Goal: Transaction & Acquisition: Purchase product/service

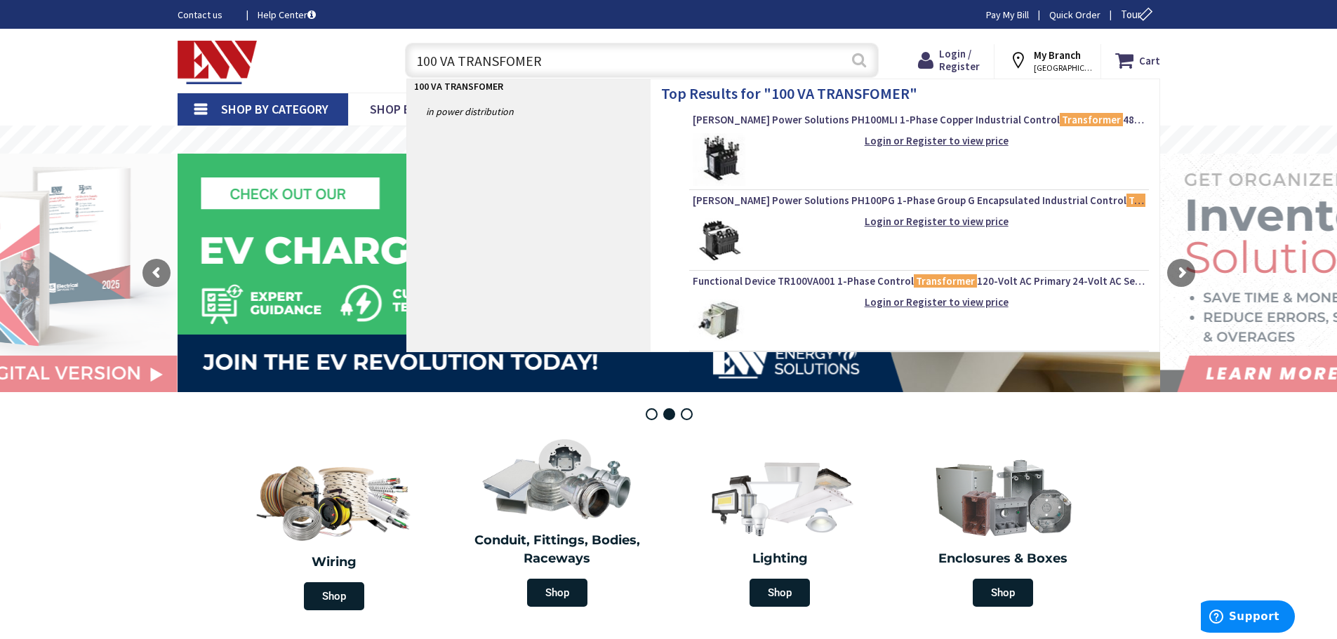
type input "100 VA TRANSFOMER"
click at [860, 66] on button "Search" at bounding box center [859, 60] width 18 height 32
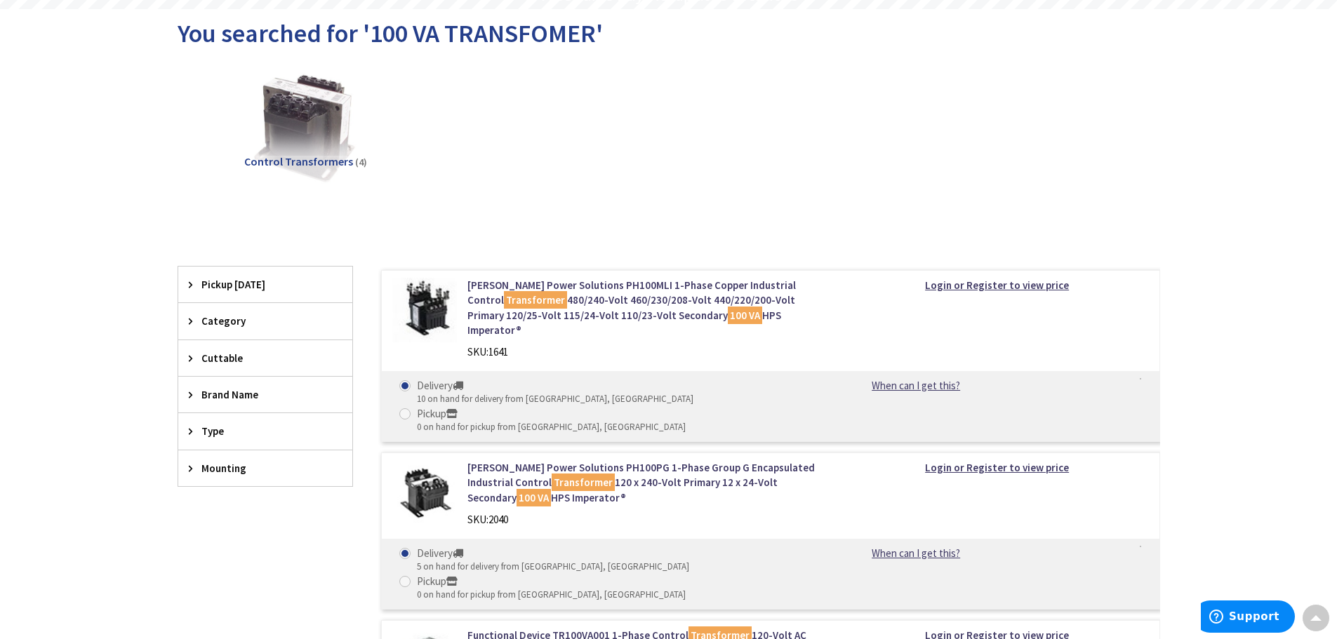
scroll to position [140, 0]
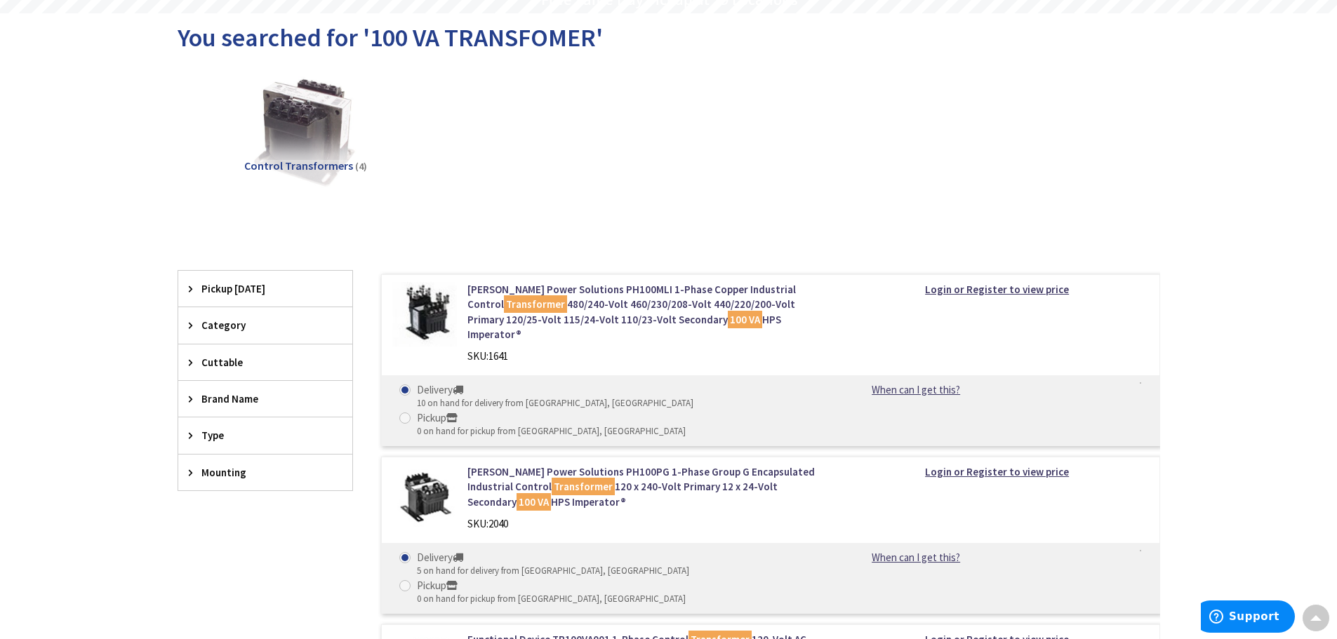
click at [537, 349] on div "SKU: 1641" at bounding box center [645, 356] width 357 height 15
drag, startPoint x: 529, startPoint y: 340, endPoint x: 492, endPoint y: 338, distance: 37.3
click at [492, 349] on div "SKU: 1641" at bounding box center [645, 356] width 357 height 15
copy span "1641"
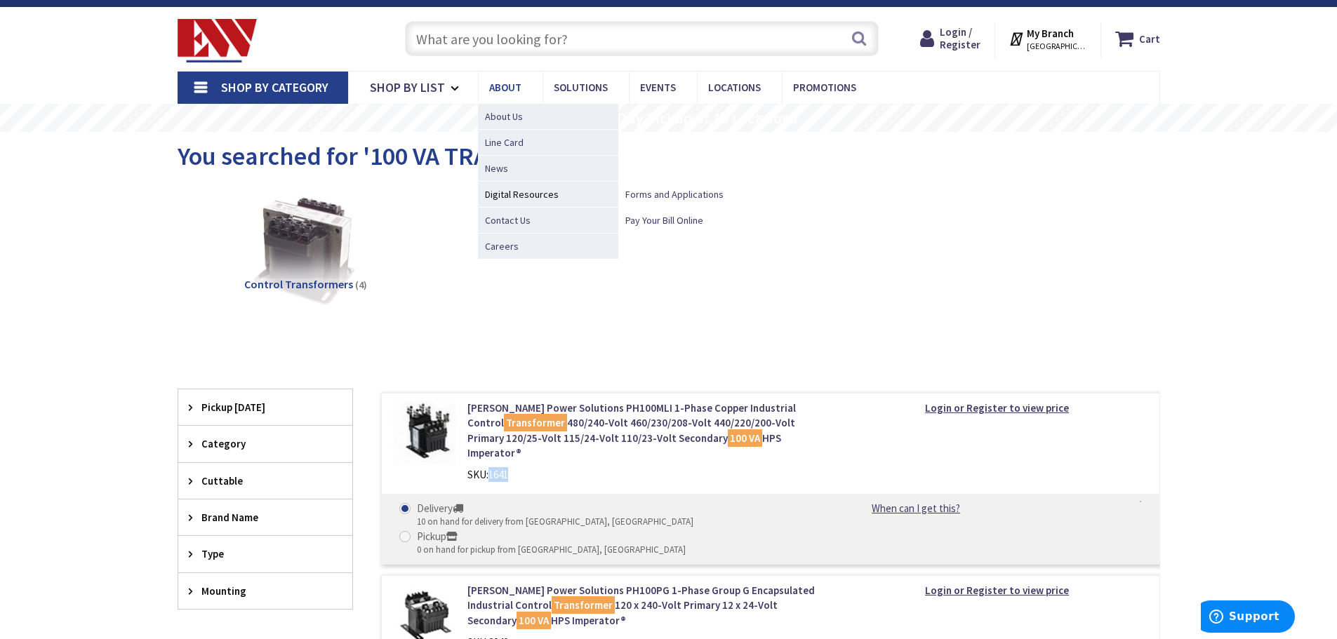
scroll to position [0, 0]
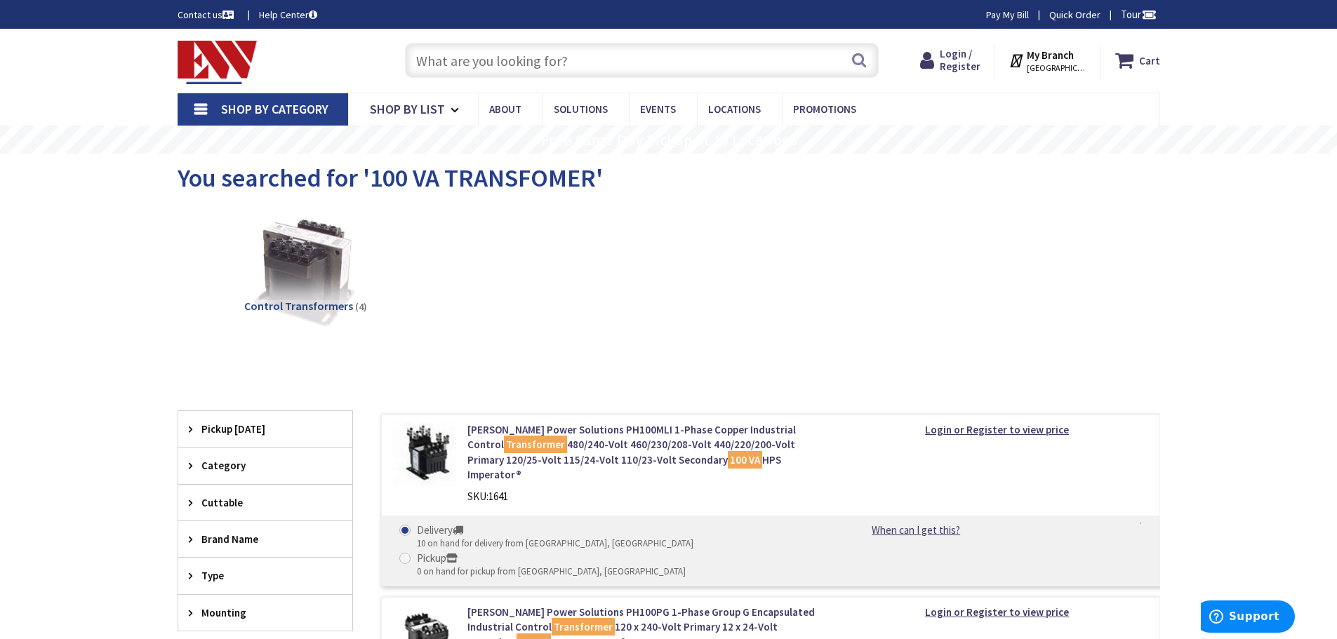
click at [533, 66] on input "text" at bounding box center [642, 60] width 474 height 35
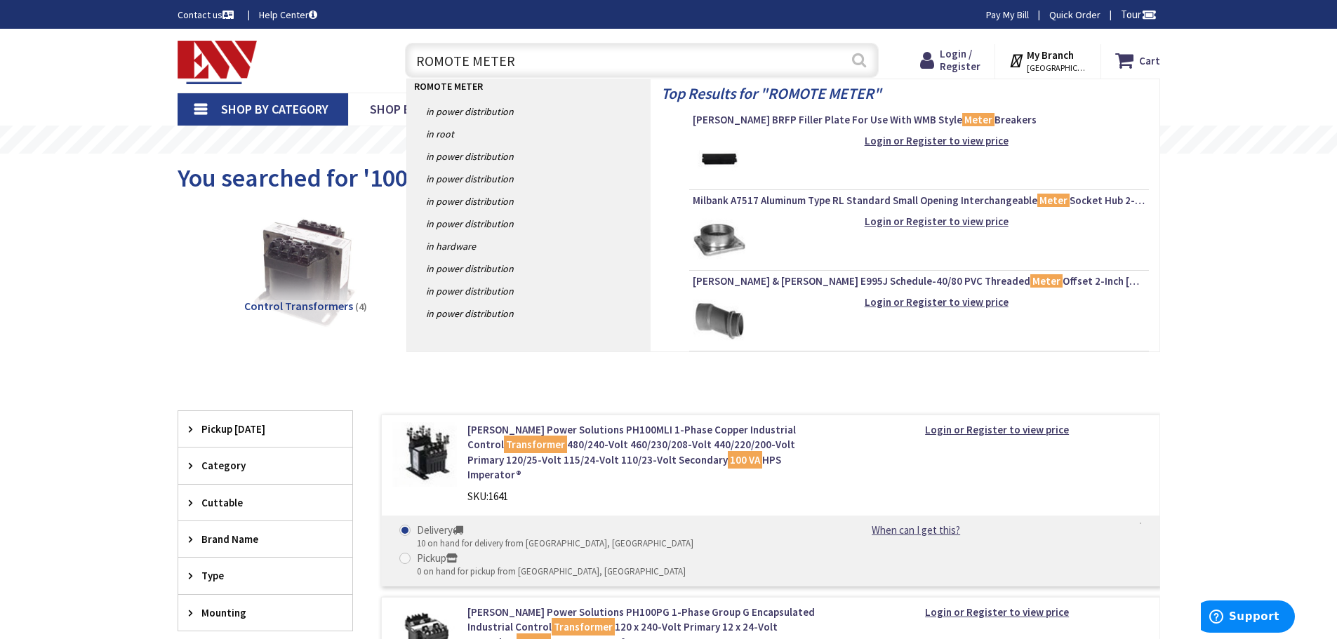
type input "ROMOTE METER"
click at [855, 60] on button "Search" at bounding box center [859, 60] width 18 height 32
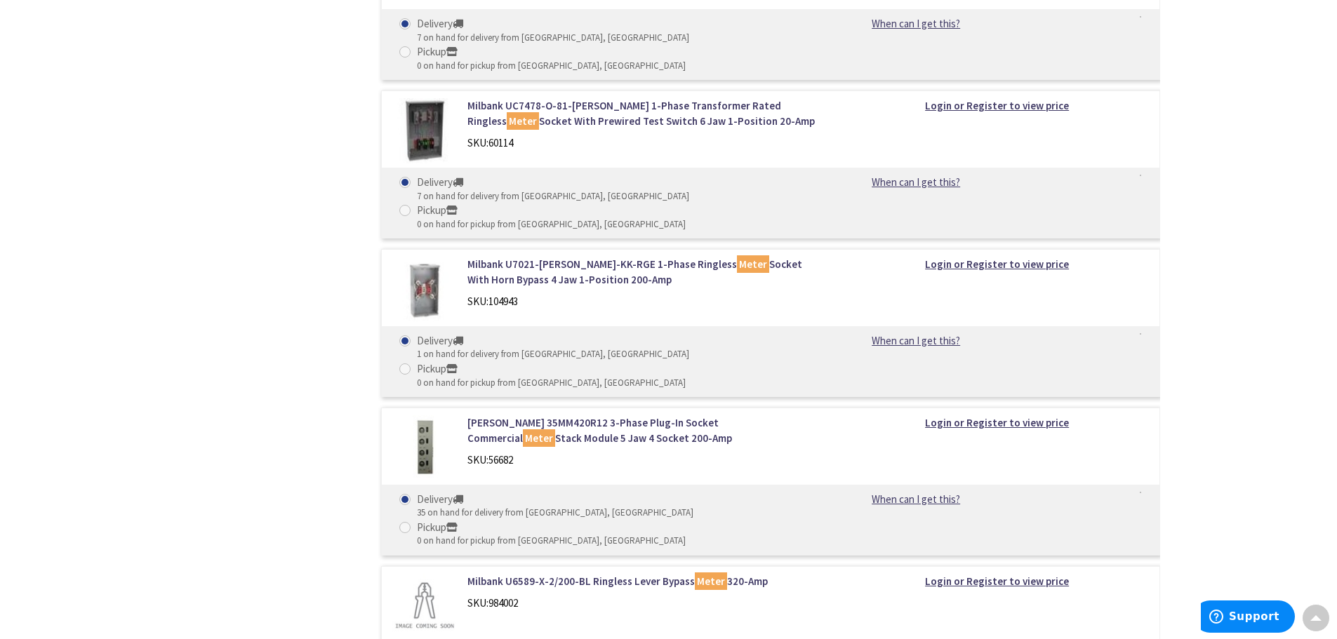
scroll to position [6106, 0]
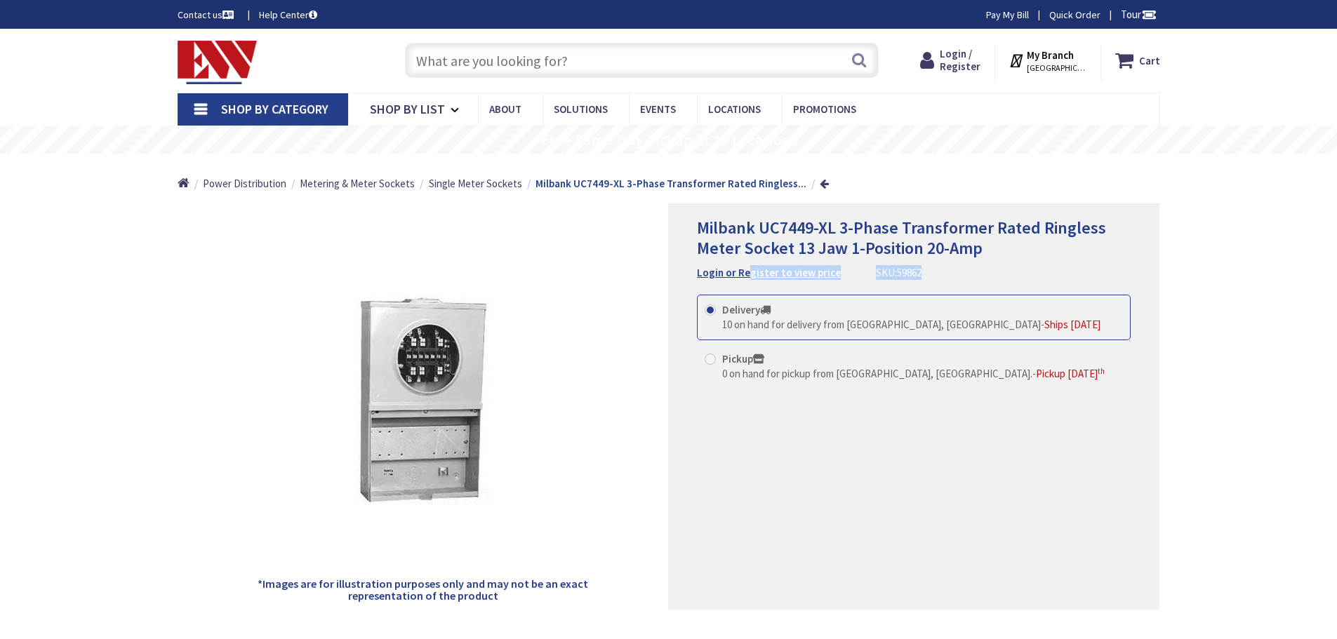
drag, startPoint x: 0, startPoint y: 0, endPoint x: 745, endPoint y: 272, distance: 793.2
click at [745, 272] on div "Milbank UC7449-XL 3-Phase Transformer Rated Ringless Meter Socket 13 Jaw 1-Posi…" at bounding box center [914, 249] width 434 height 62
click at [627, 262] on div "*Images are for illustration purposes only and may not be an exact representati…" at bounding box center [423, 407] width 491 height 406
drag, startPoint x: 920, startPoint y: 270, endPoint x: 891, endPoint y: 274, distance: 29.0
click at [891, 274] on div "Milbank UC7449-XL 3-Phase Transformer Rated Ringless Meter Socket 13 Jaw 1-Posi…" at bounding box center [914, 249] width 434 height 62
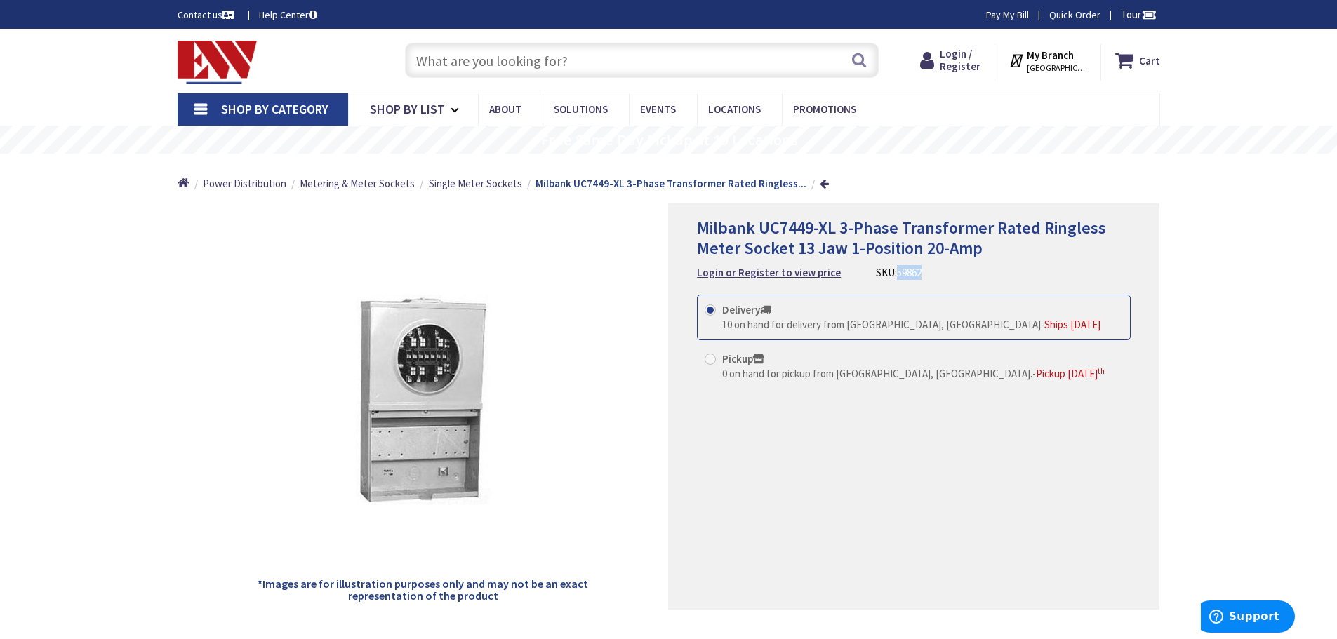
copy span "59862"
drag, startPoint x: 847, startPoint y: 249, endPoint x: 702, endPoint y: 240, distance: 145.6
click at [702, 240] on span "Milbank UC7449-XL 3-Phase Transformer Rated Ringless Meter Socket 13 Jaw 1-Posi…" at bounding box center [901, 238] width 409 height 42
copy span "Meter Socket 13 Jaw"
